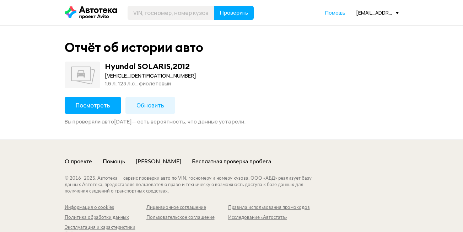
click at [85, 101] on button "Посмотреть" at bounding box center [93, 105] width 56 height 17
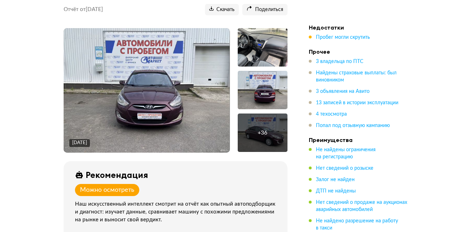
scroll to position [36, 0]
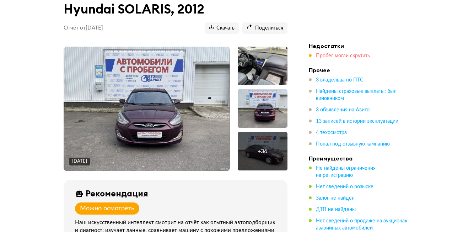
click at [341, 55] on span "Пробег могли скрутить" at bounding box center [343, 55] width 54 height 5
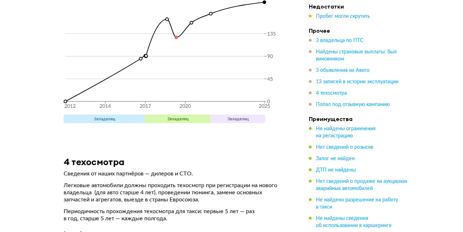
scroll to position [2786, 0]
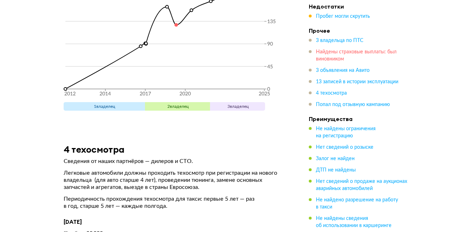
click at [342, 52] on span "Найдены страховые выплаты: был виновником" at bounding box center [356, 55] width 81 height 12
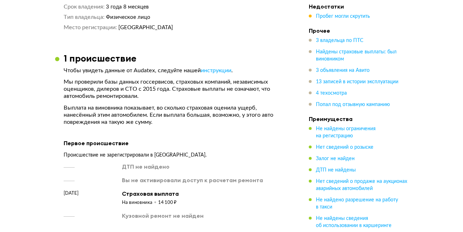
scroll to position [825, 0]
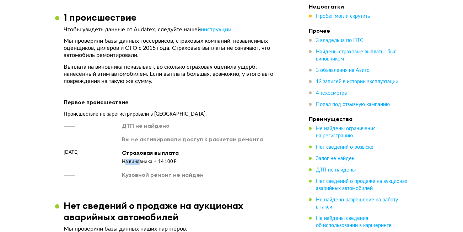
drag, startPoint x: 125, startPoint y: 160, endPoint x: 189, endPoint y: 160, distance: 64.0
click at [173, 156] on div "На виновника 14 100 ₽" at bounding box center [150, 160] width 57 height 9
click at [201, 165] on div "ДТП не найдено Вы не активировали доступ к расчетам ремонта июнь 2018 года Стра…" at bounding box center [176, 150] width 224 height 57
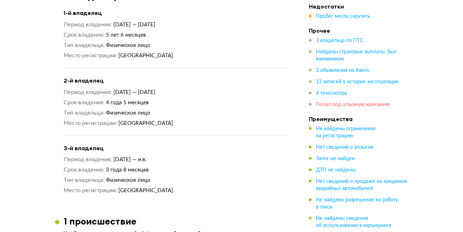
scroll to position [612, 0]
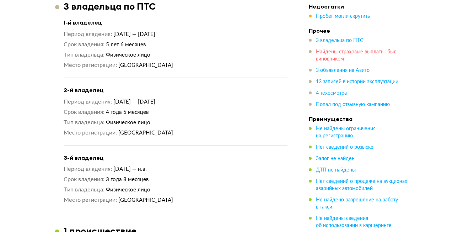
click at [351, 54] on span "Найдены страховые выплаты: был виновником" at bounding box center [356, 55] width 81 height 12
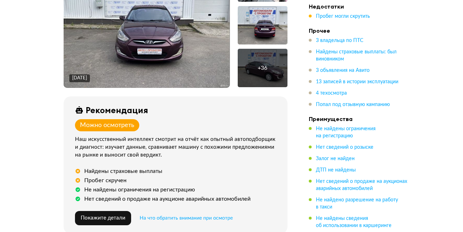
scroll to position [118, 0]
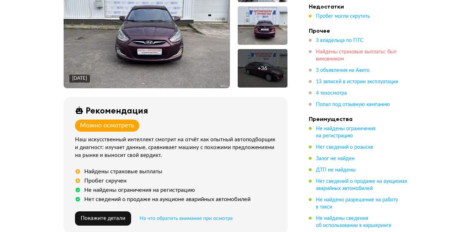
click at [357, 53] on span "Найдены страховые выплаты: был виновником" at bounding box center [356, 55] width 81 height 12
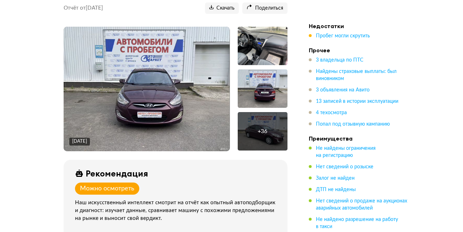
scroll to position [12, 0]
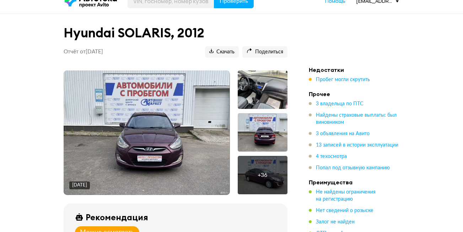
click at [174, 125] on img at bounding box center [147, 132] width 166 height 124
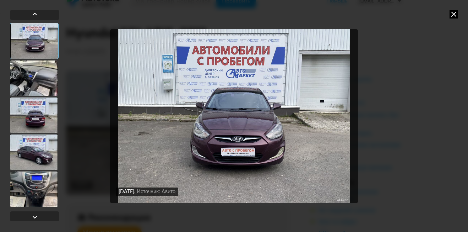
click at [41, 124] on div at bounding box center [34, 115] width 48 height 36
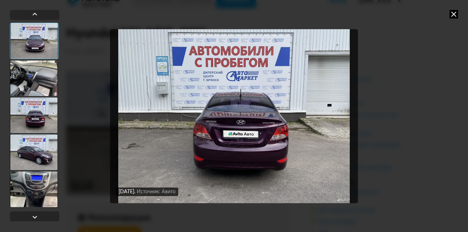
click at [48, 93] on div at bounding box center [34, 78] width 48 height 36
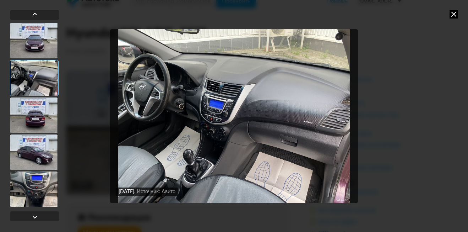
click at [41, 45] on div at bounding box center [34, 41] width 48 height 36
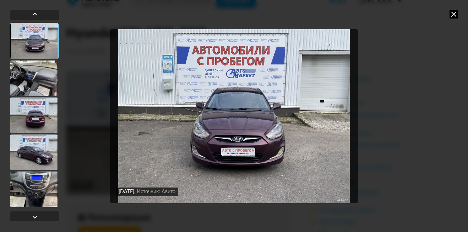
click at [31, 87] on div at bounding box center [34, 78] width 48 height 36
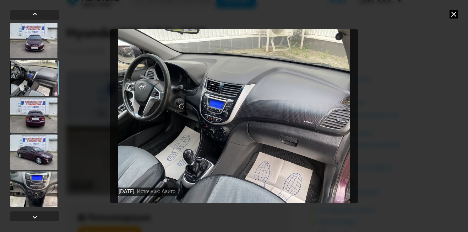
click at [454, 14] on icon at bounding box center [454, 14] width 9 height 9
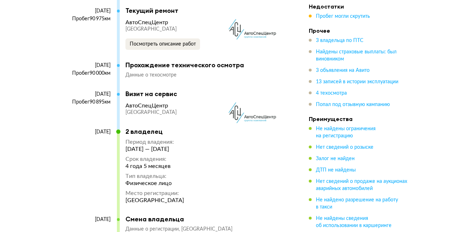
scroll to position [2144, 0]
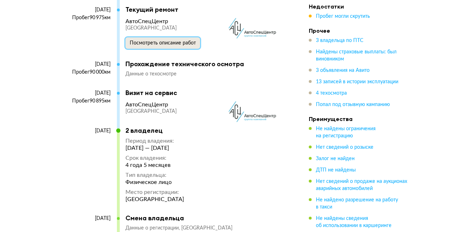
click at [151, 41] on span "Посмотреть описание работ" at bounding box center [163, 43] width 66 height 5
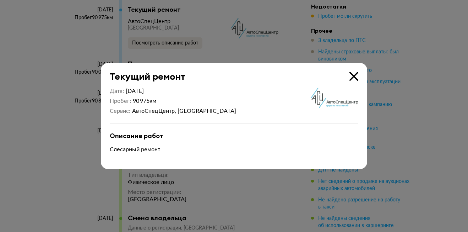
drag, startPoint x: 357, startPoint y: 76, endPoint x: 296, endPoint y: 88, distance: 62.4
click at [357, 76] on icon at bounding box center [354, 76] width 9 height 9
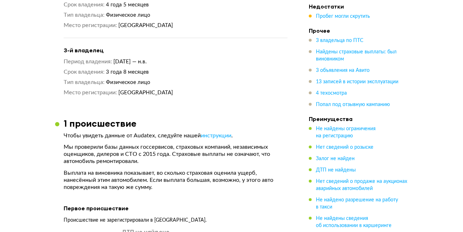
scroll to position [0, 0]
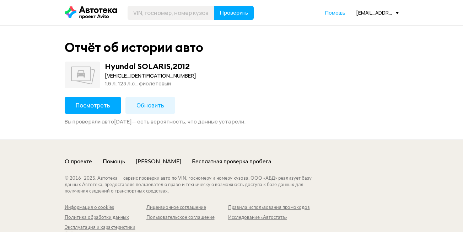
click at [96, 106] on span "Посмотреть" at bounding box center [93, 105] width 34 height 8
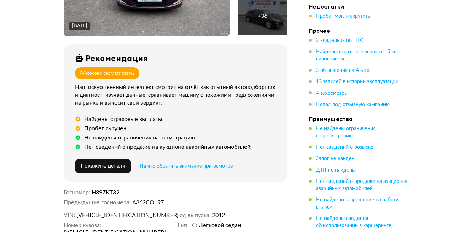
scroll to position [213, 0]
